Goal: Information Seeking & Learning: Learn about a topic

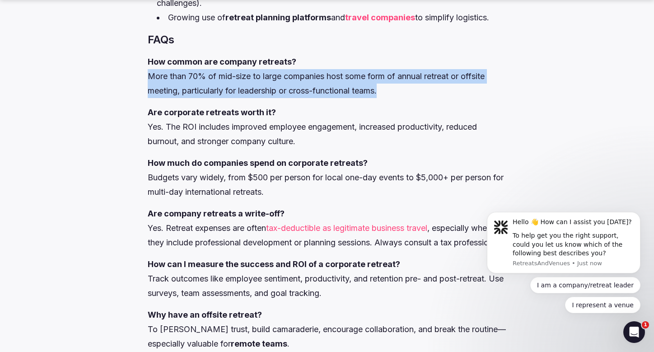
drag, startPoint x: 145, startPoint y: 71, endPoint x: 386, endPoint y: 89, distance: 241.8
copy p "More than 70% of mid-size to large companies host some form of annual retreat o…"
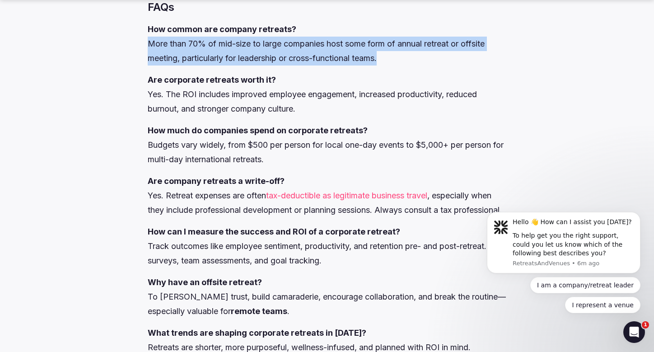
scroll to position [1477, 0]
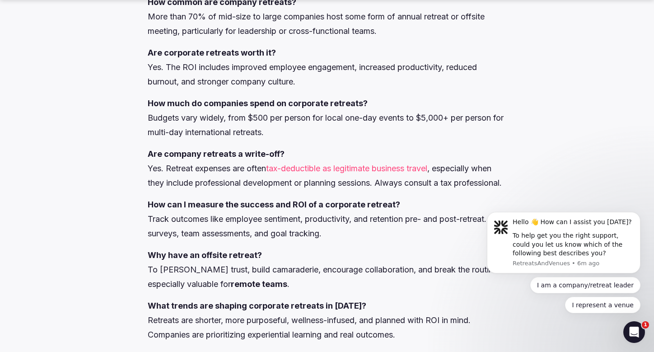
click at [369, 155] on p "Are company retreats a write-off? Yes. Retreat expenses are often tax-deductibl…" at bounding box center [327, 168] width 359 height 43
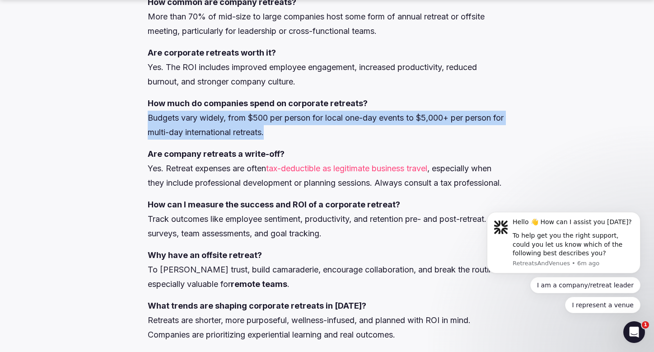
drag, startPoint x: 147, startPoint y: 112, endPoint x: 326, endPoint y: 130, distance: 179.3
click at [326, 130] on p "How much do companies spend on corporate retreats? Budgets vary widely, from $5…" at bounding box center [327, 117] width 359 height 43
copy p "Budgets vary widely, from $500 per person for local one-day events to $5,000+ p…"
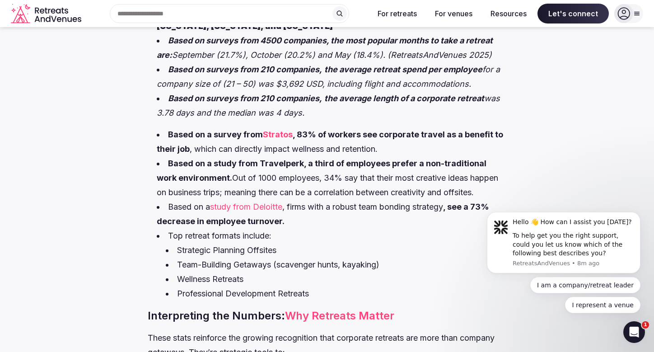
scroll to position [0, 0]
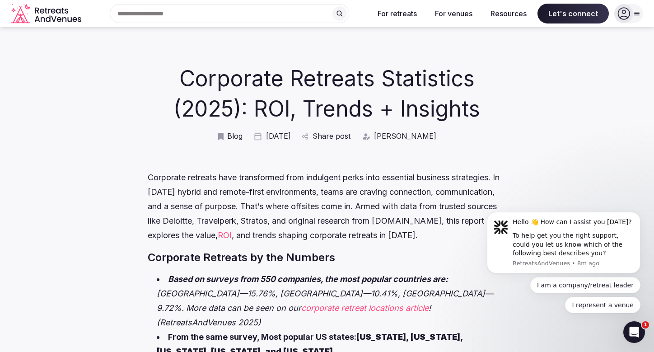
click at [304, 90] on h1 "Corporate Retreats Statistics (2025): ROI, Trends + Insights" at bounding box center [327, 93] width 314 height 61
